Goal: Navigation & Orientation: Go to known website

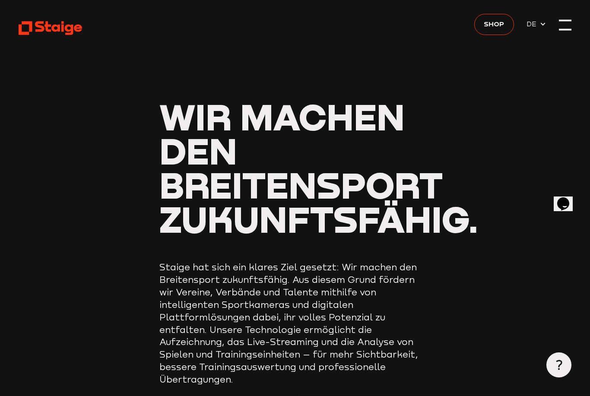
click at [560, 25] on div at bounding box center [565, 25] width 13 height 13
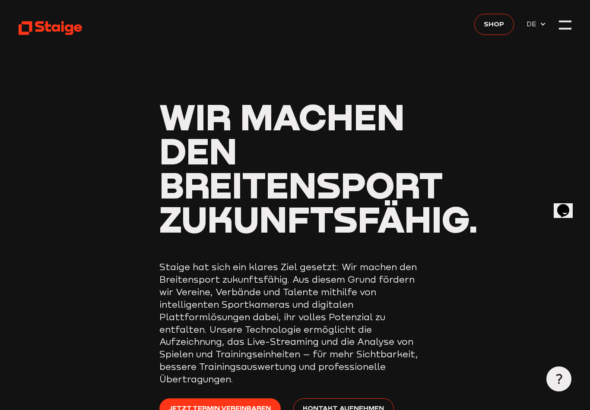
click at [44, 27] on icon at bounding box center [50, 28] width 63 height 16
